Goal: Find contact information: Find contact information

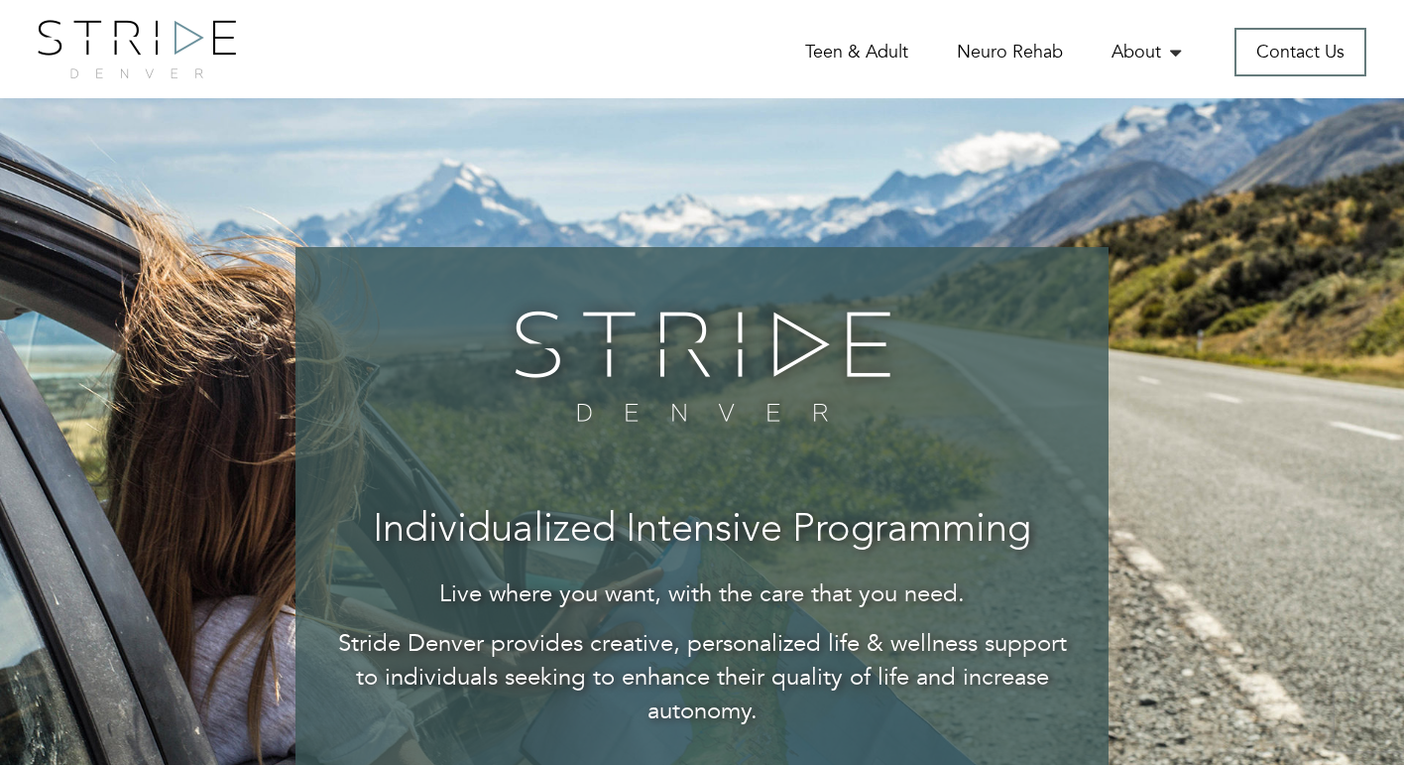
click at [628, 61] on div "Home Teen & Adult Neuro Rehab About The WrapAround Collective Our Team Service …" at bounding box center [873, 58] width 990 height 36
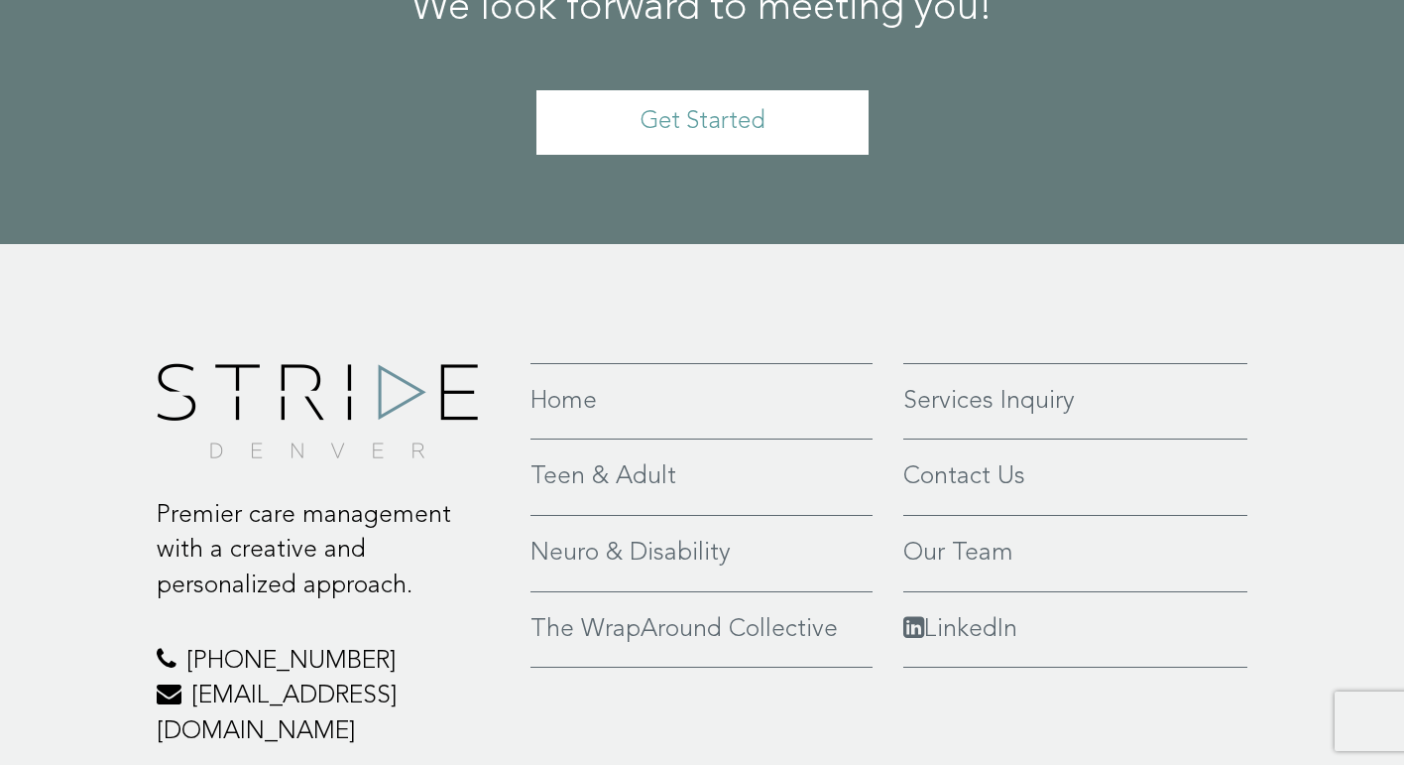
scroll to position [4653, 0]
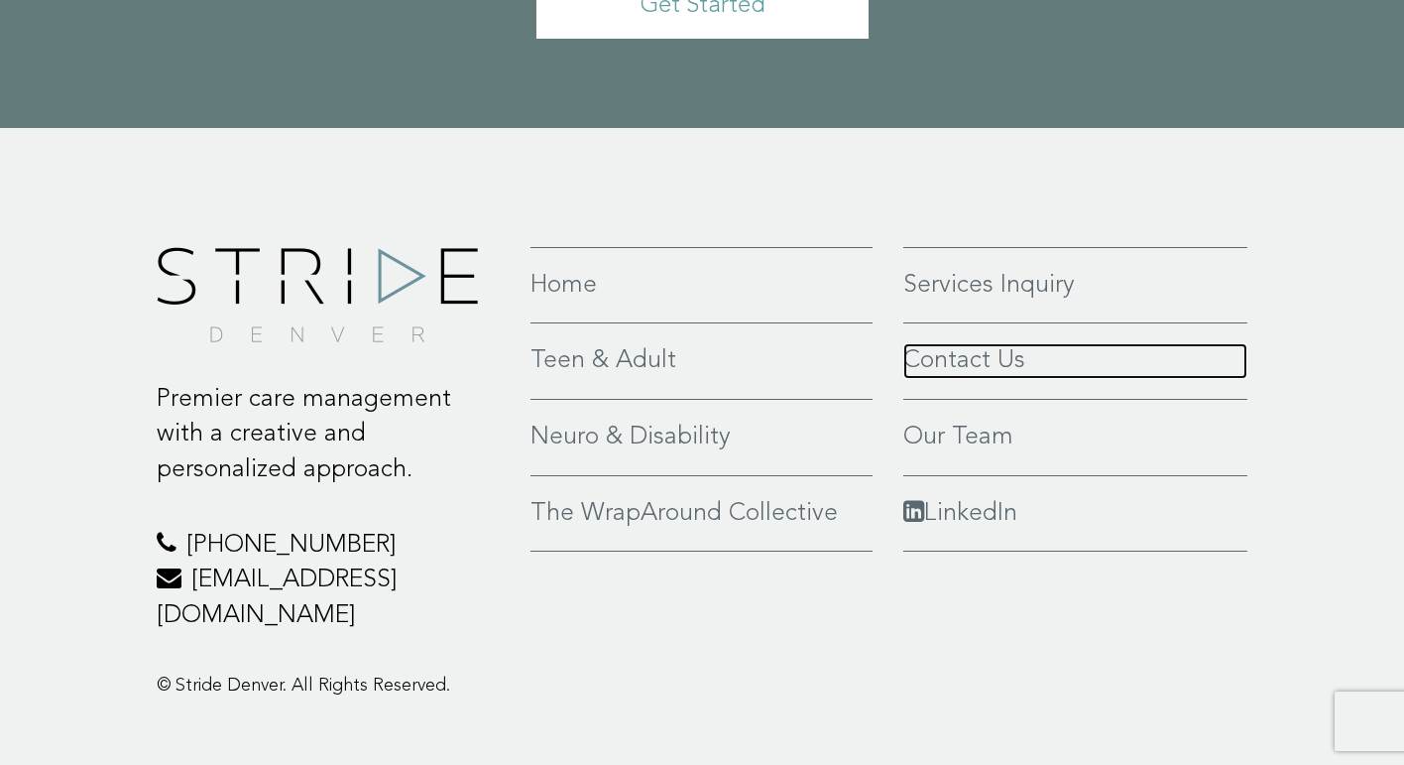
click at [977, 343] on link "Contact Us" at bounding box center [1076, 361] width 344 height 36
